Goal: Transaction & Acquisition: Purchase product/service

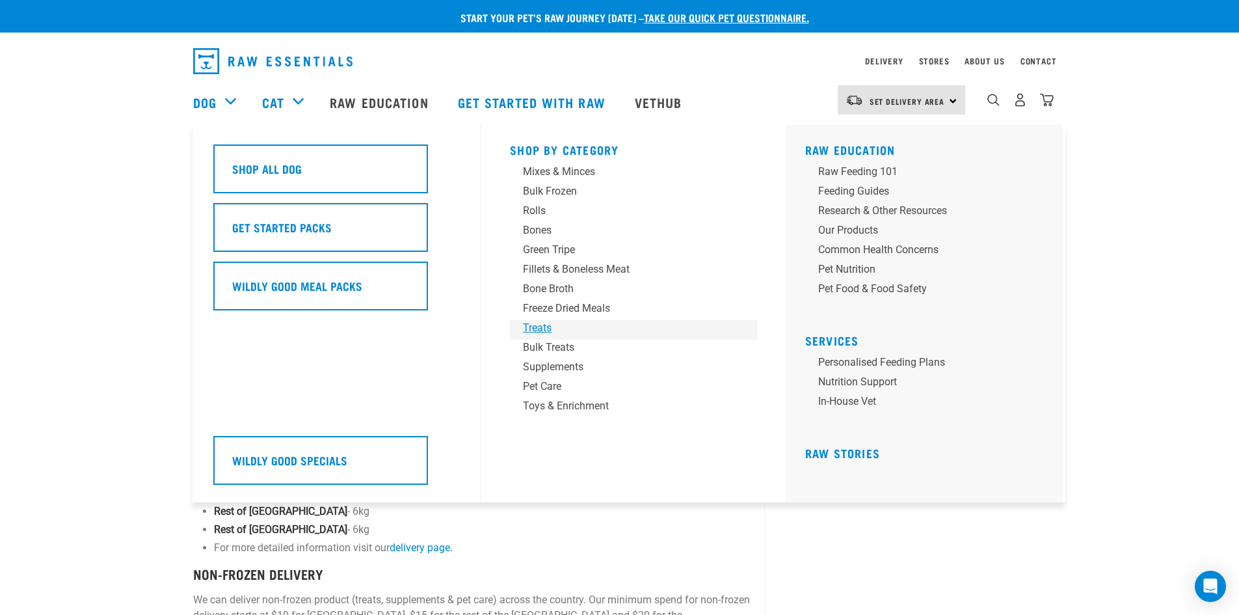
click at [550, 327] on div "Treats" at bounding box center [624, 328] width 203 height 16
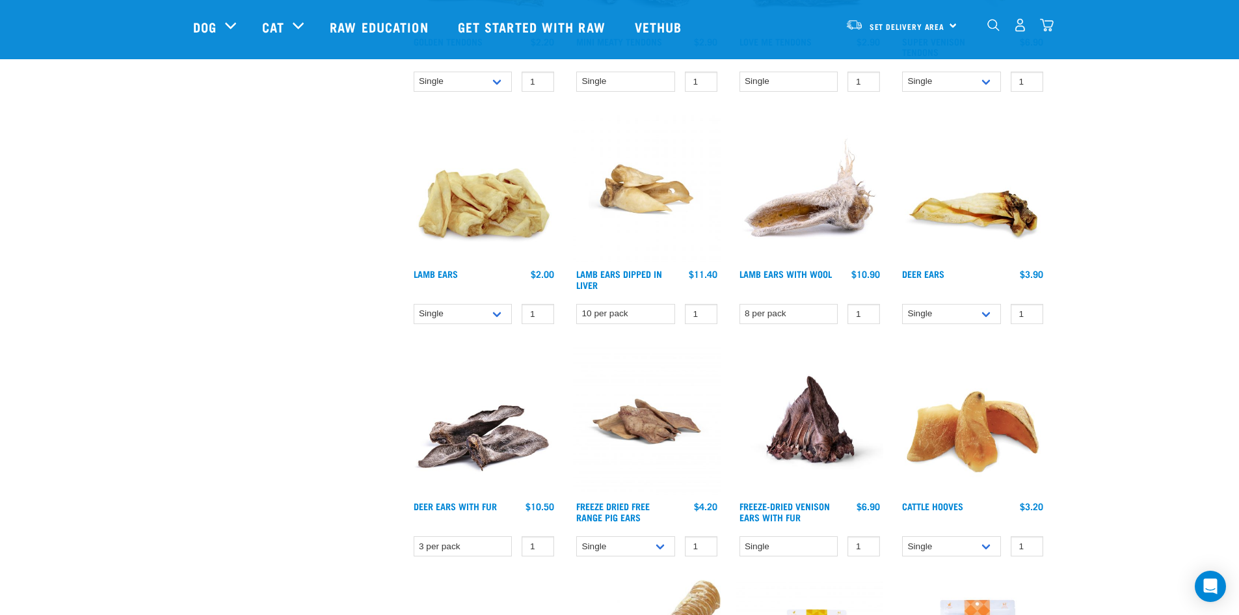
scroll to position [781, 0]
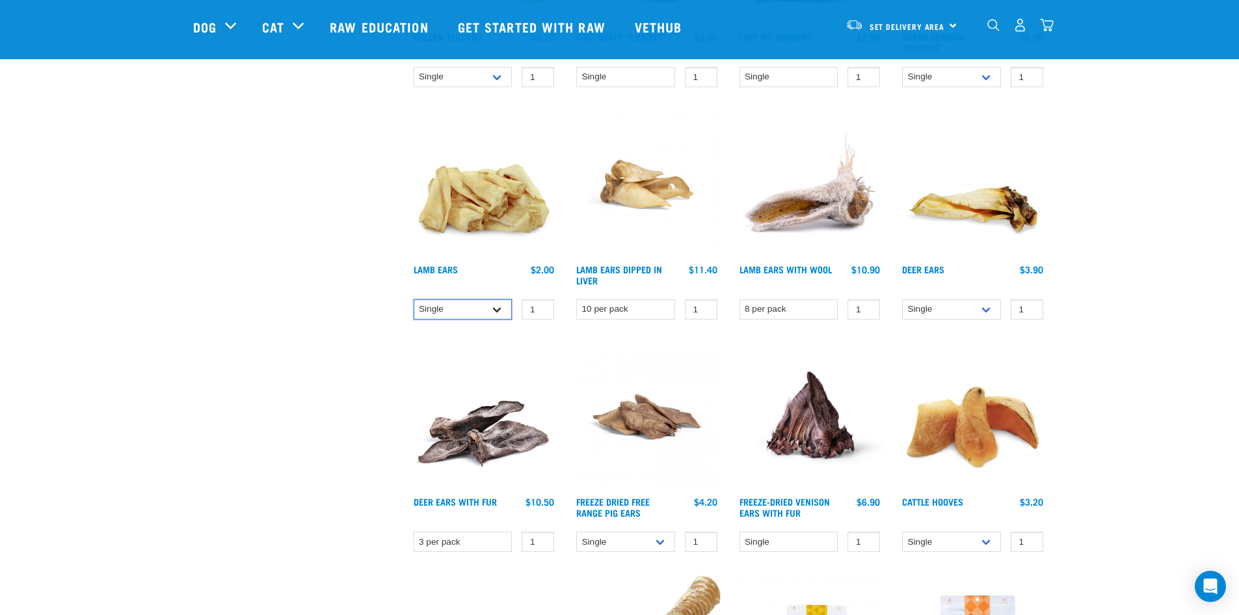
click at [503, 310] on select "Single 10 per pack 1kg" at bounding box center [463, 309] width 99 height 20
click at [501, 312] on select "Single 10 per pack 1kg" at bounding box center [463, 309] width 99 height 20
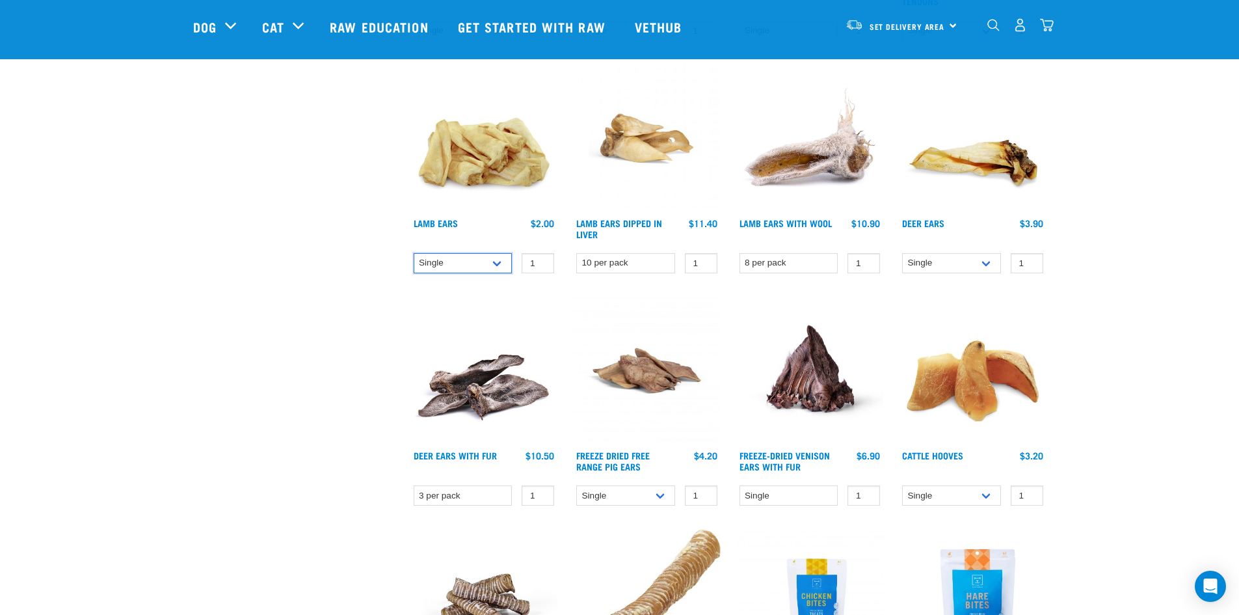
scroll to position [911, 0]
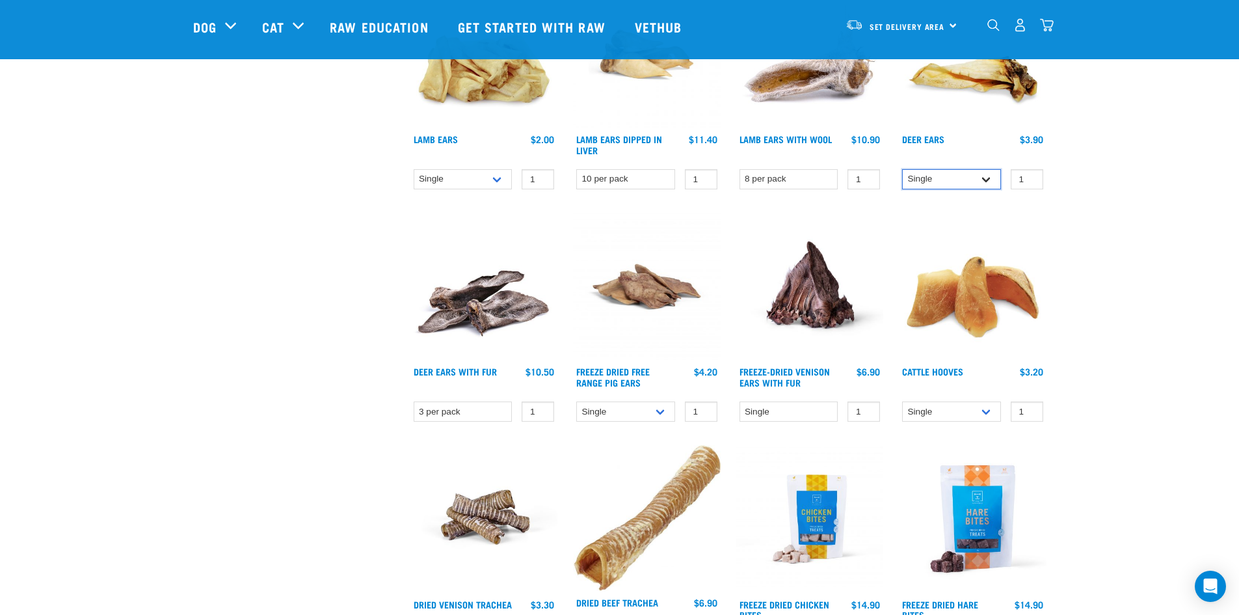
click at [986, 180] on select "Single 3 per pack 10 per pack" at bounding box center [951, 179] width 99 height 20
select select "961"
click at [902, 169] on select "Single 3 per pack 10 per pack" at bounding box center [951, 179] width 99 height 20
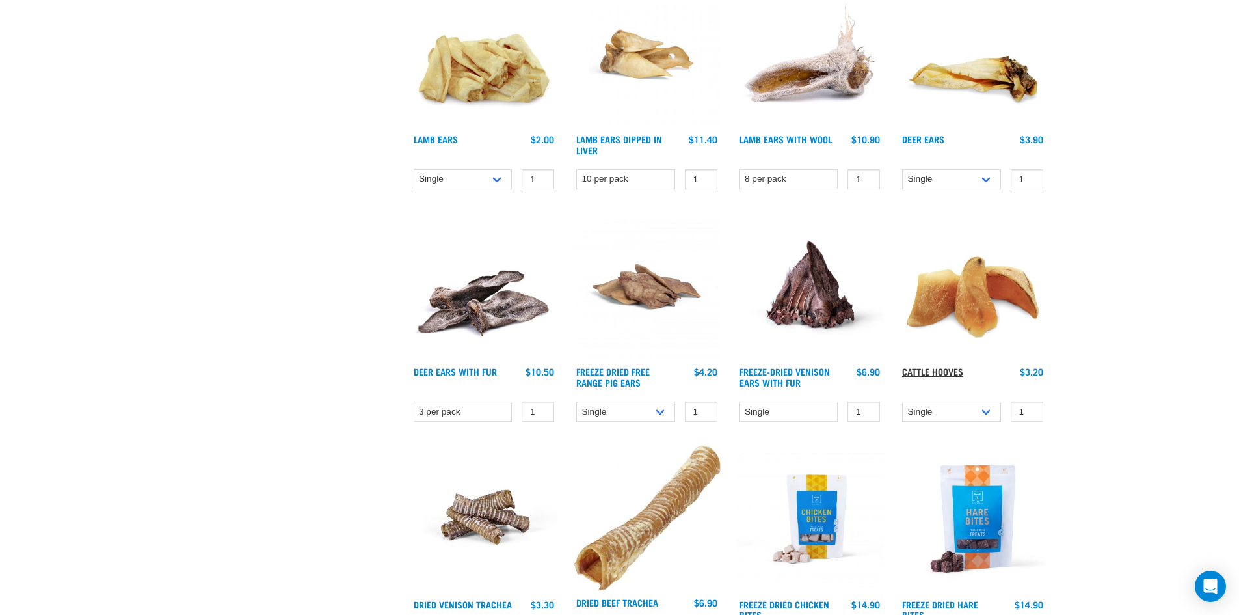
click at [933, 369] on link "Cattle Hooves" at bounding box center [932, 371] width 61 height 5
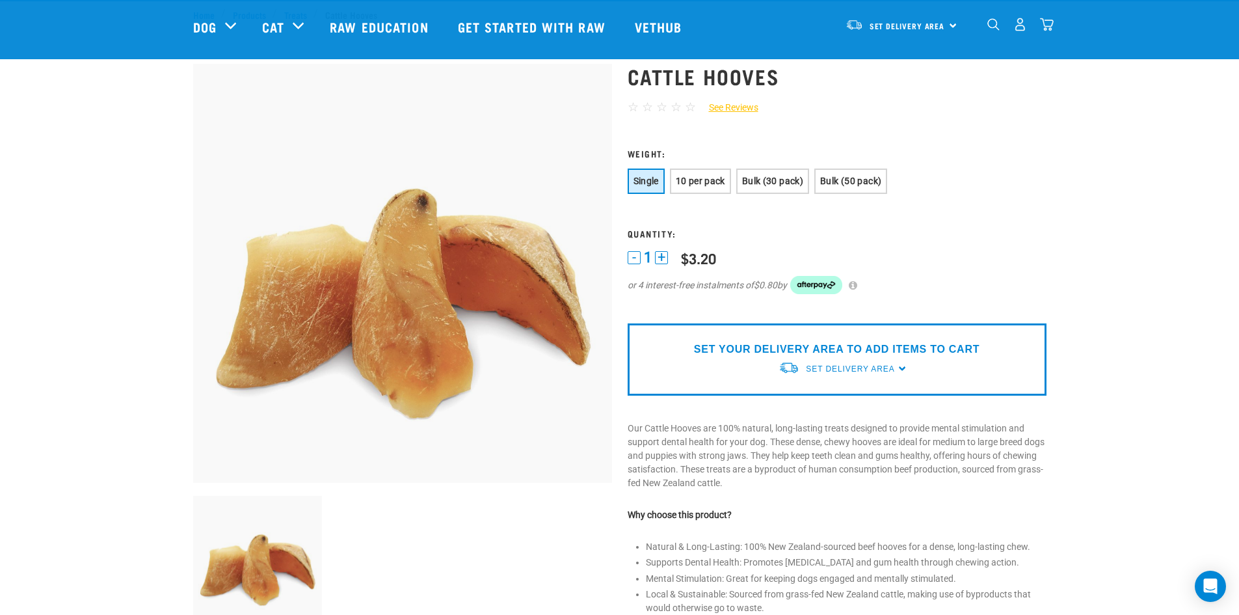
scroll to position [130, 0]
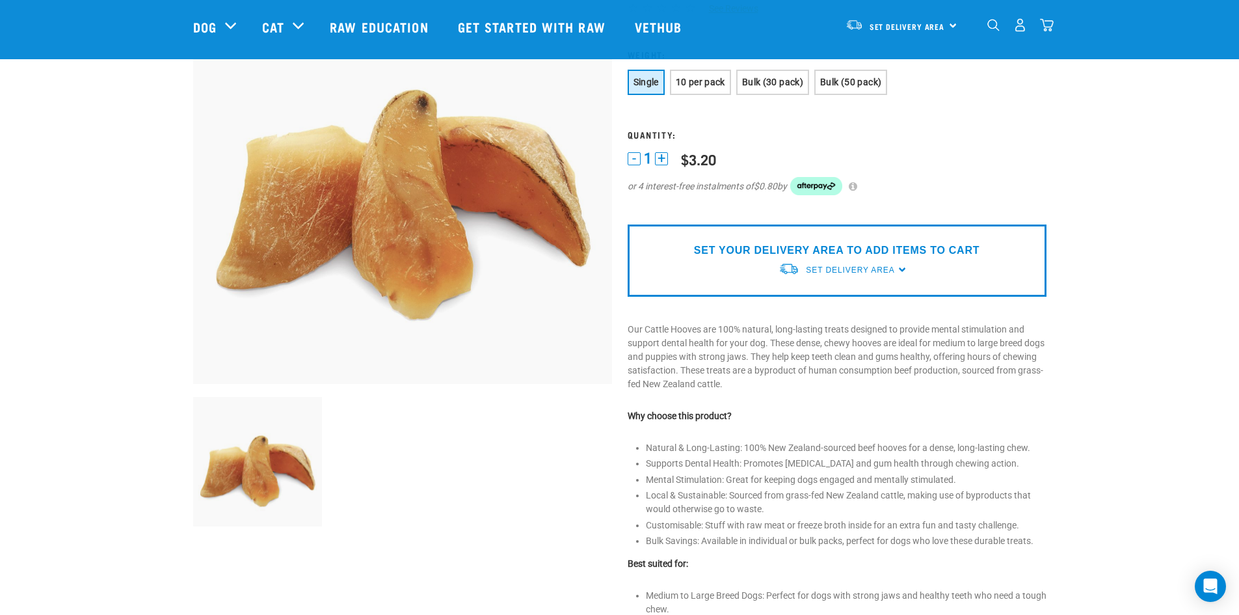
click at [661, 155] on button "+" at bounding box center [661, 158] width 13 height 13
click at [661, 154] on button "+" at bounding box center [661, 158] width 13 height 13
click at [662, 154] on button "+" at bounding box center [661, 158] width 13 height 13
click at [849, 269] on span "Set Delivery Area" at bounding box center [850, 269] width 88 height 9
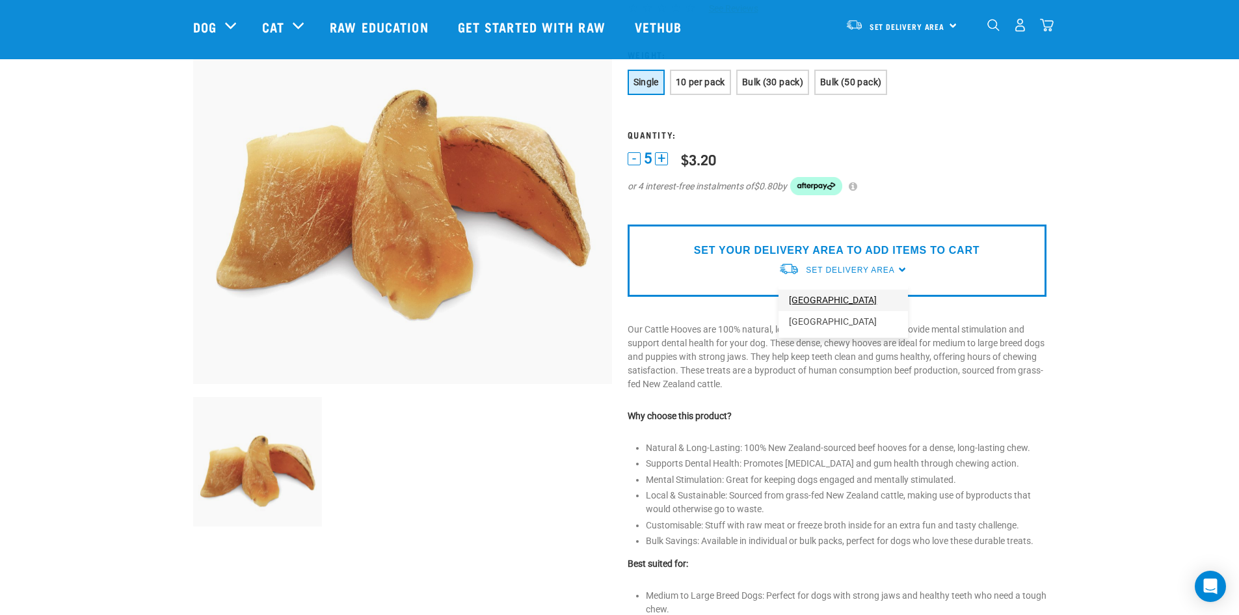
click at [833, 296] on link "[GEOGRAPHIC_DATA]" at bounding box center [843, 299] width 129 height 21
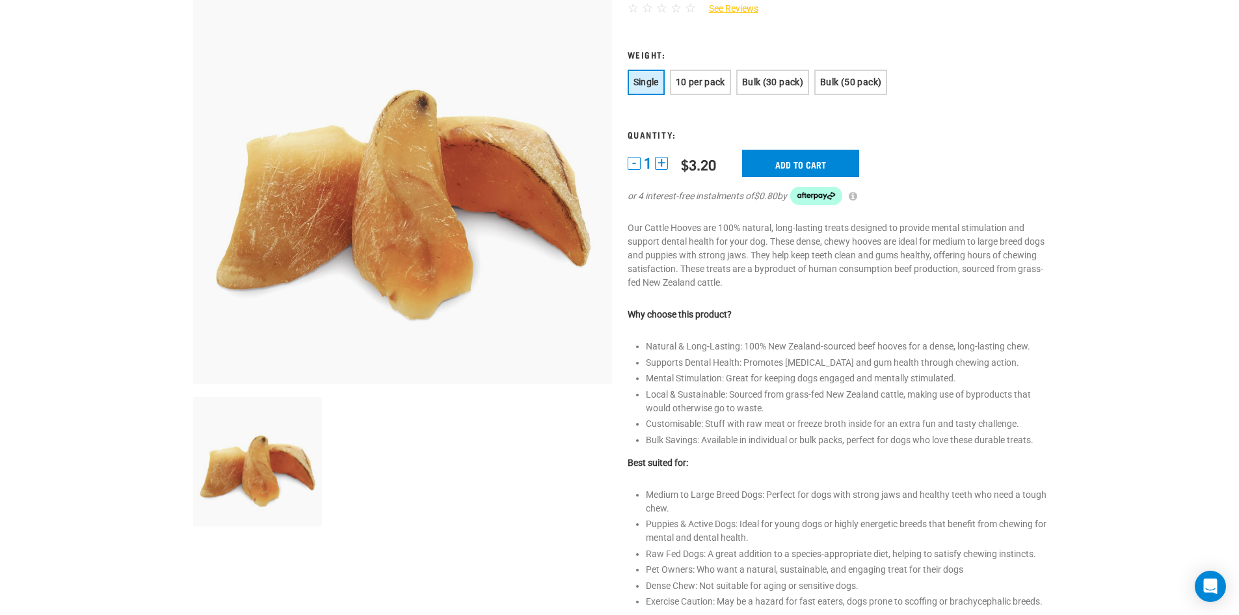
click at [665, 162] on button "+" at bounding box center [661, 163] width 13 height 13
click at [768, 164] on input "Add to cart" at bounding box center [800, 163] width 117 height 27
